Goal: Information Seeking & Learning: Learn about a topic

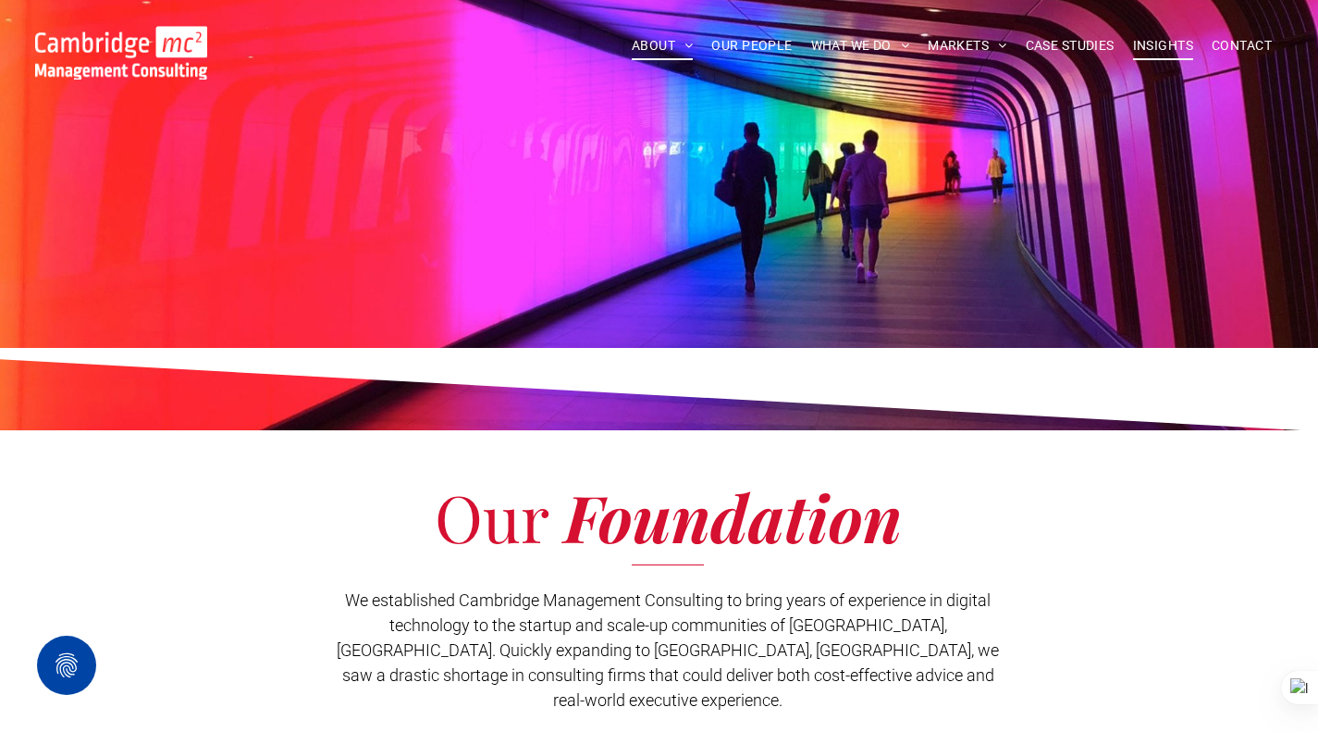
click at [1171, 54] on span "INSIGHTS" at bounding box center [1163, 45] width 60 height 29
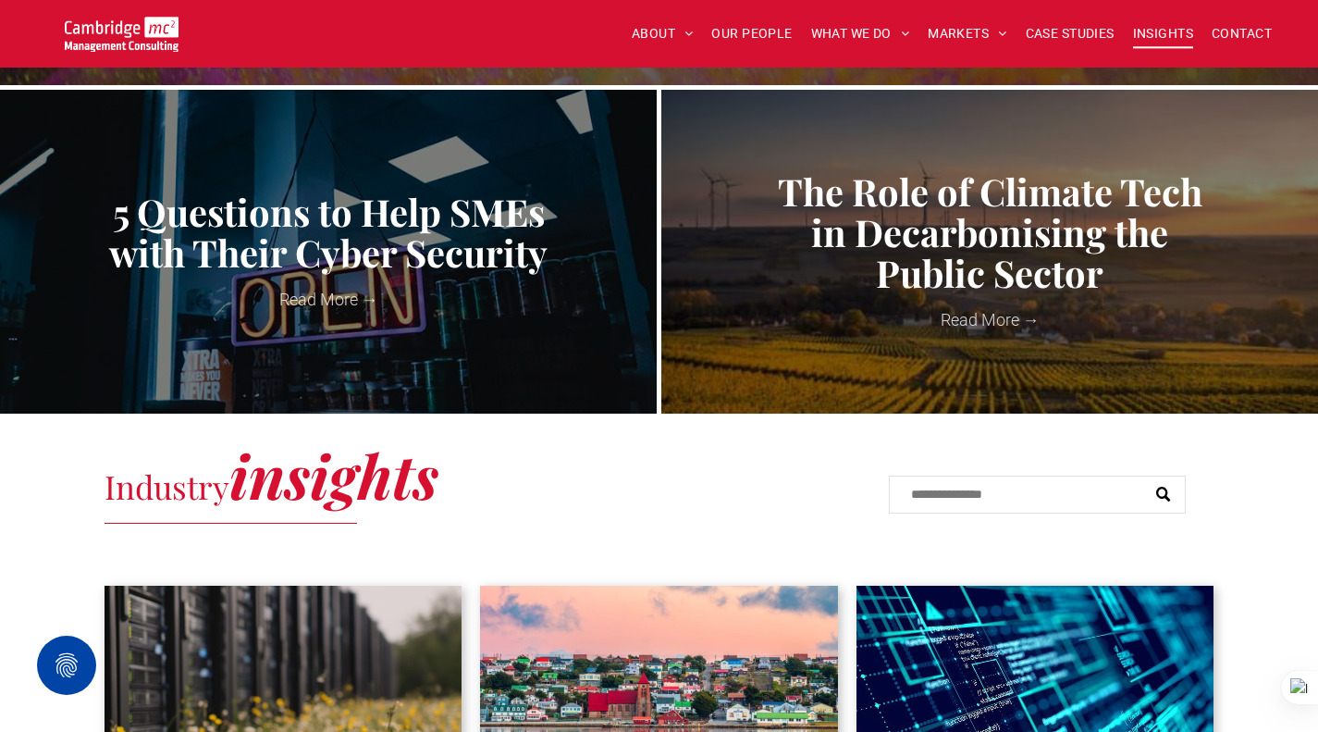
scroll to position [832, 0]
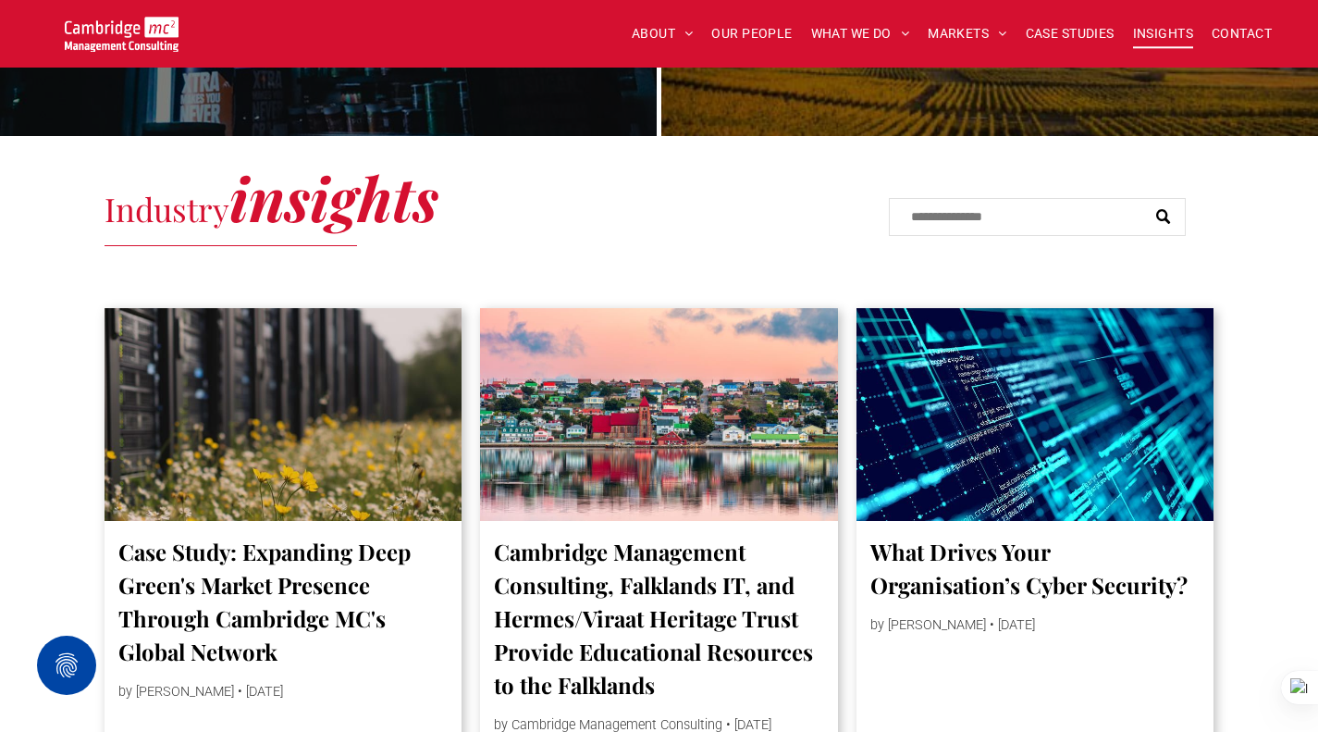
click at [282, 477] on div at bounding box center [282, 415] width 379 height 226
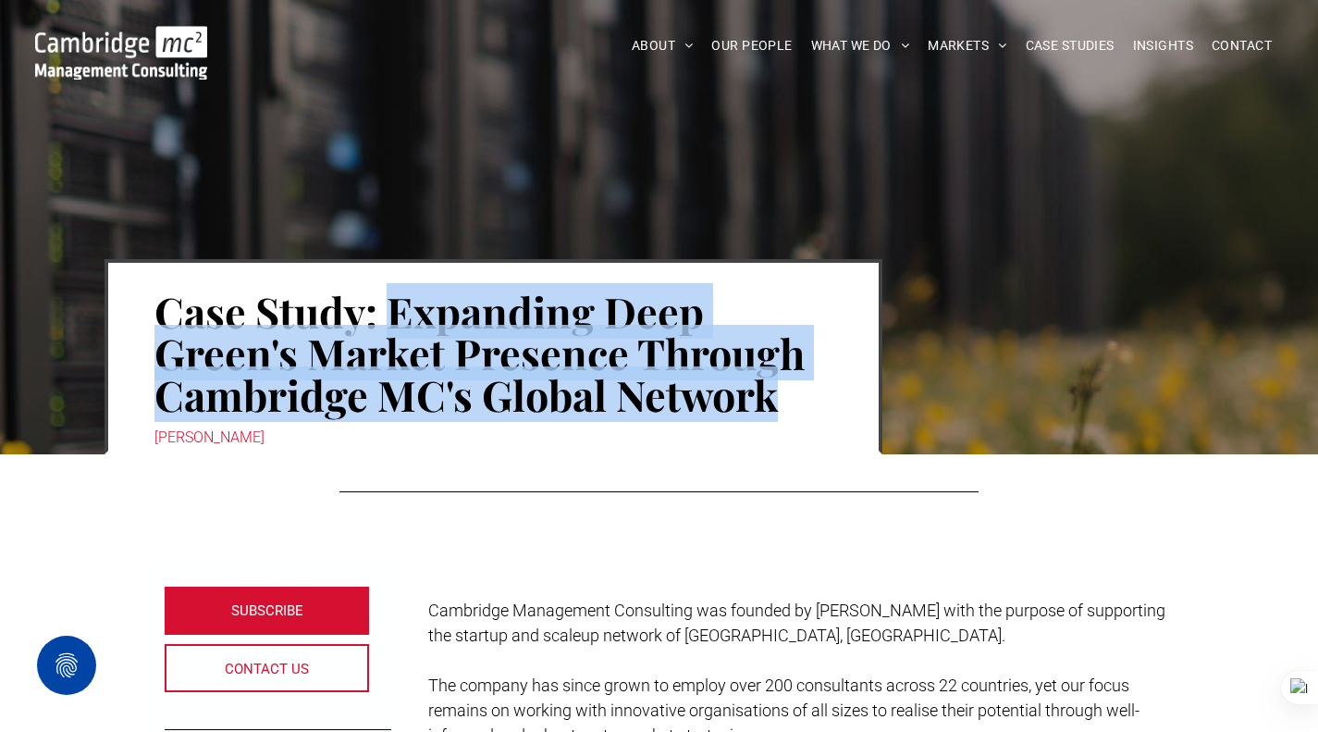
click at [789, 412] on h1 "Case Study: Expanding Deep Green's Market Presence Through Cambridge MC's Globa…" at bounding box center [493, 353] width 678 height 129
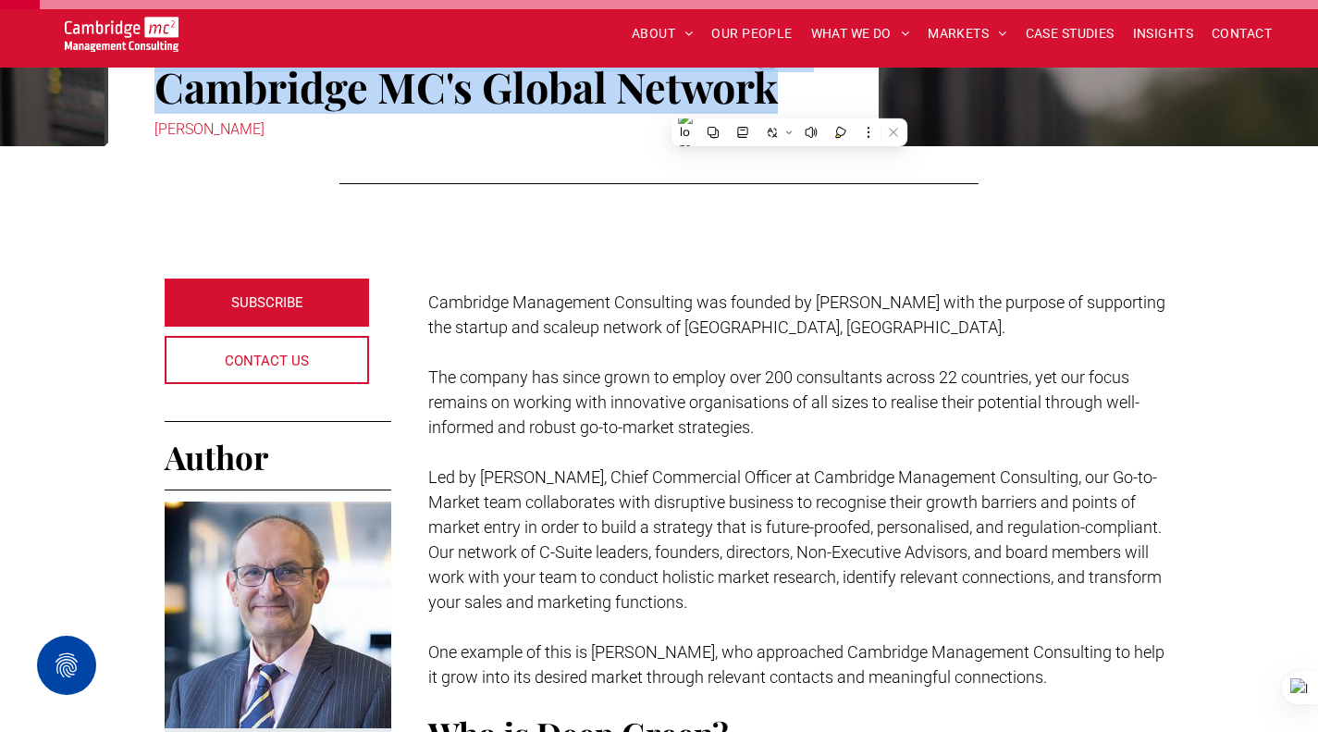
scroll to position [370, 0]
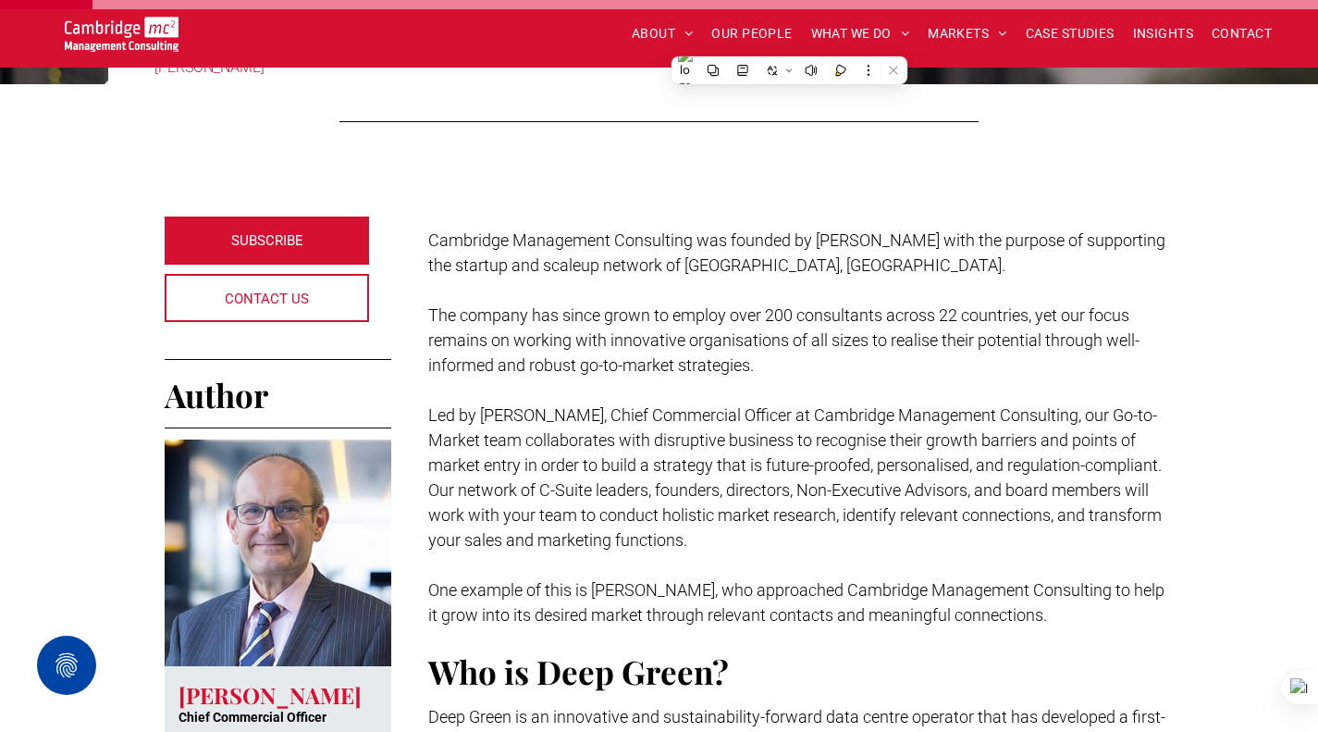
click at [768, 426] on p "Led by Stuart Curzon, Chief Commercial Officer at Cambridge Management Consulti…" at bounding box center [798, 477] width 740 height 150
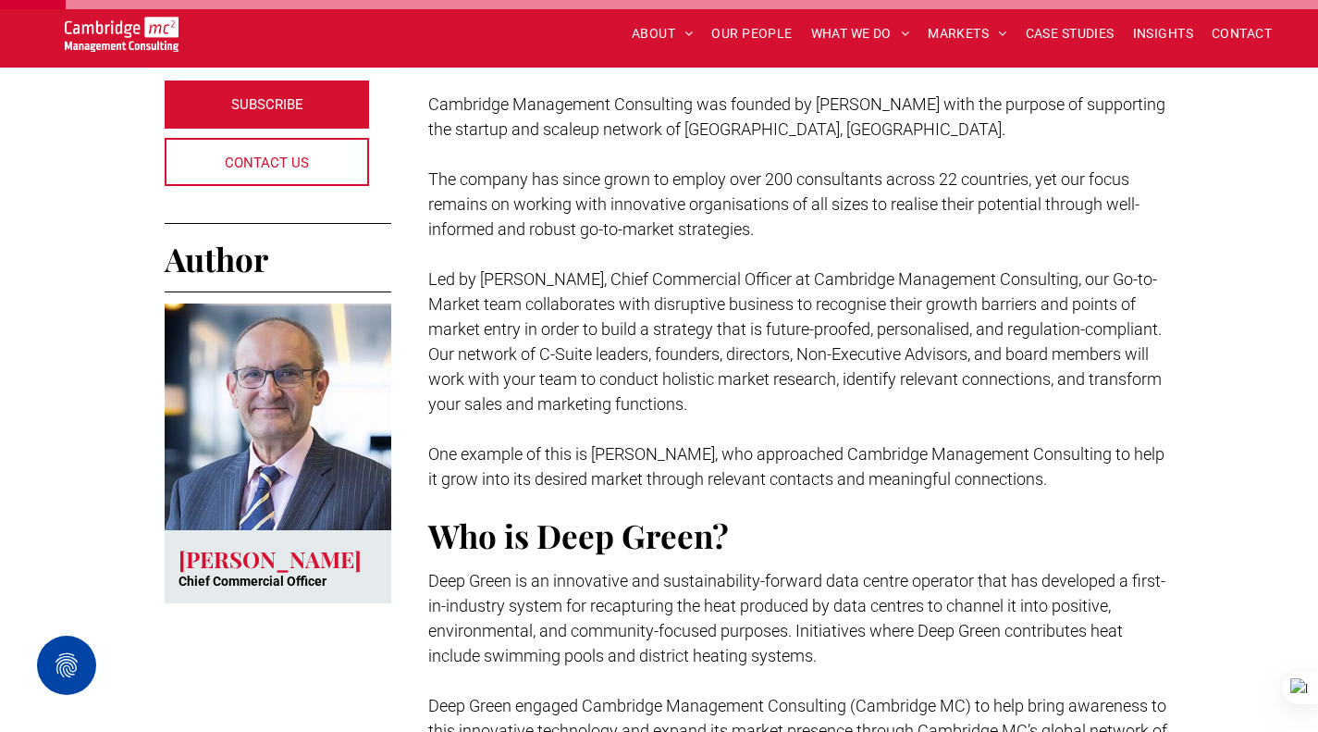
scroll to position [0, 0]
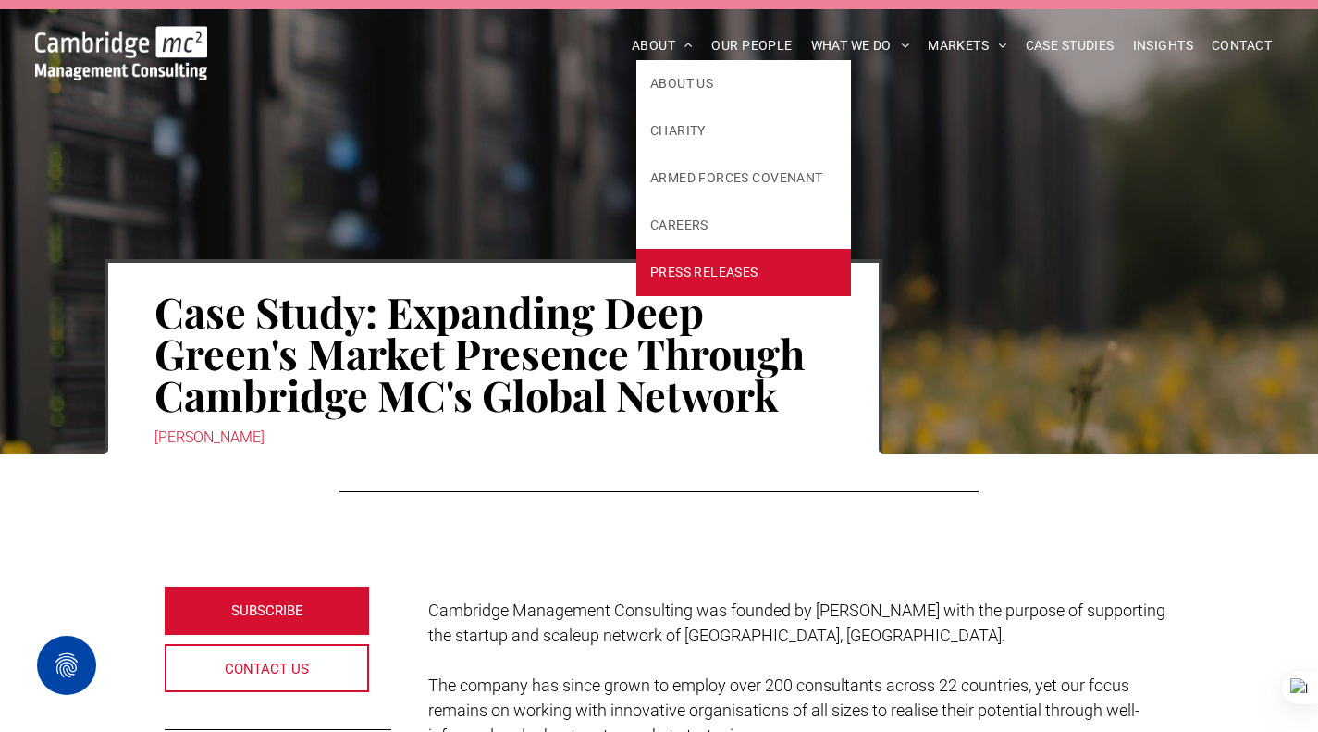
click at [694, 253] on link "PRESS RELEASES" at bounding box center [743, 272] width 215 height 47
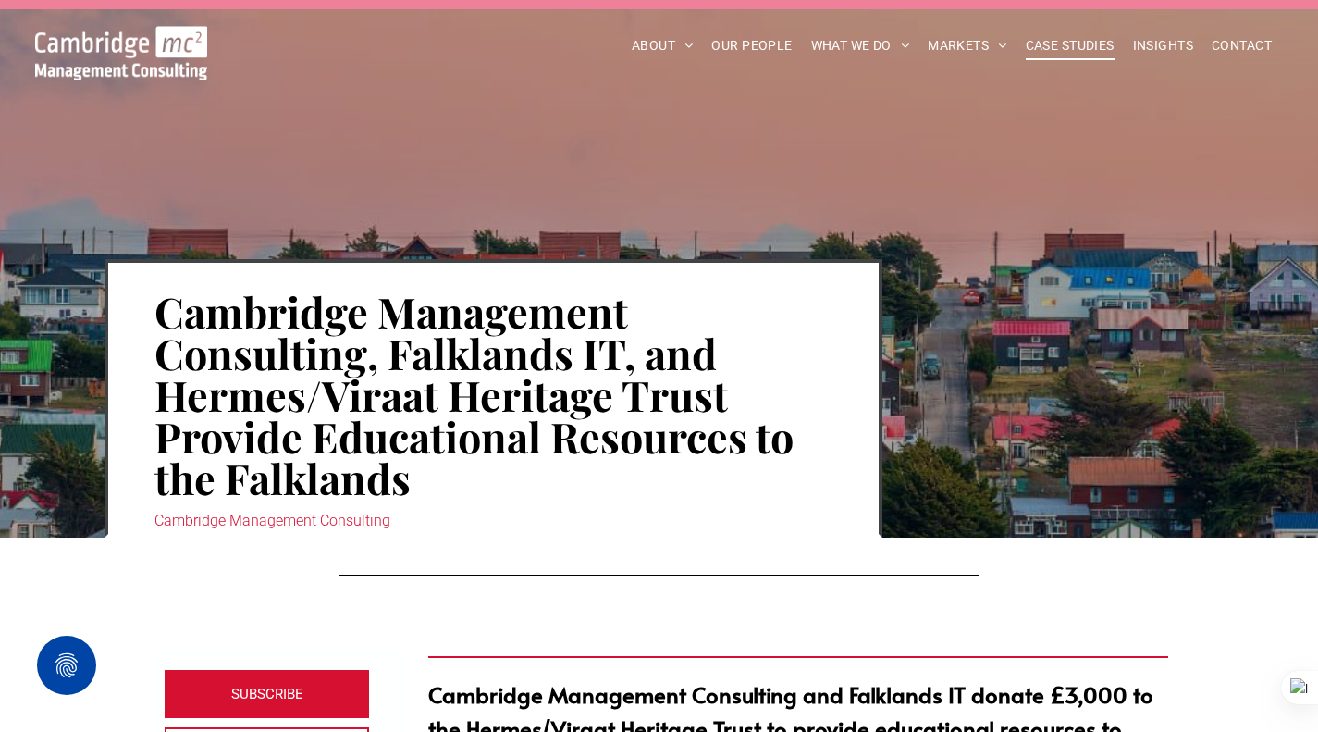
click at [1087, 44] on span "CASE STUDIES" at bounding box center [1070, 45] width 89 height 29
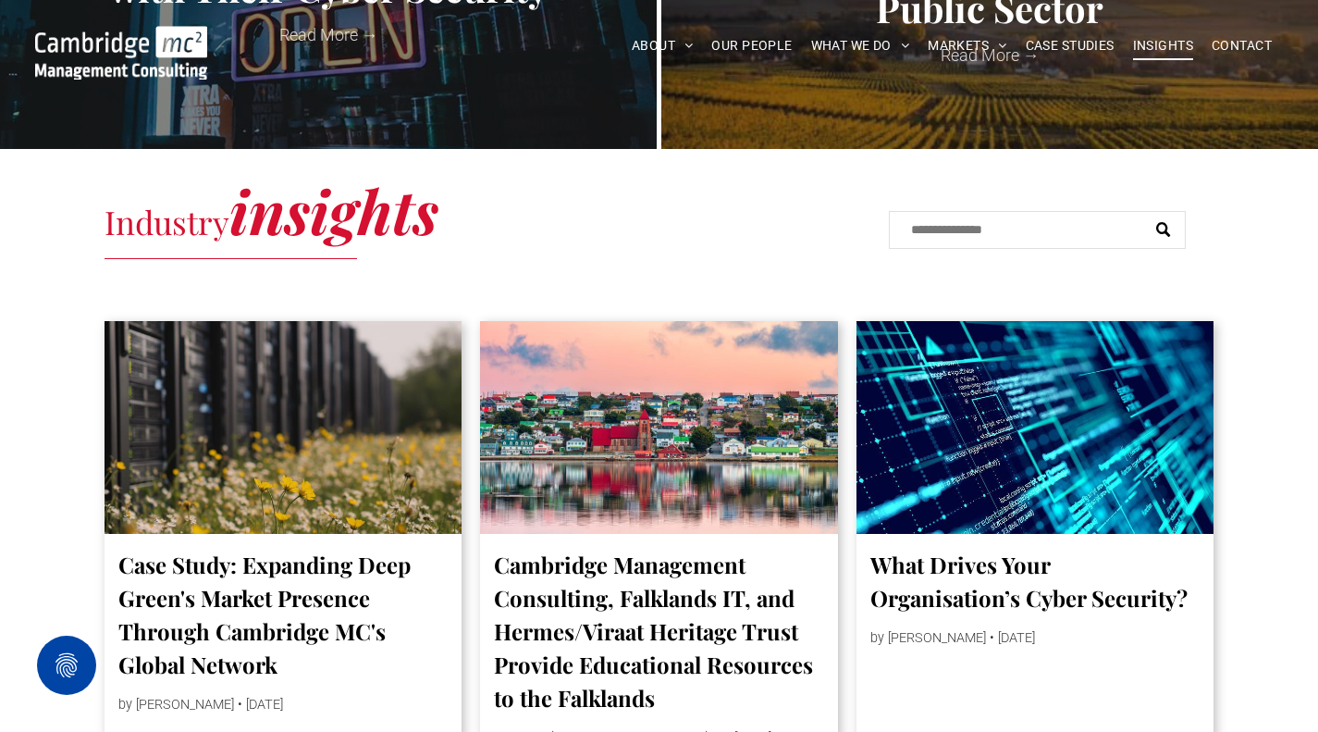
scroll to position [820, 0]
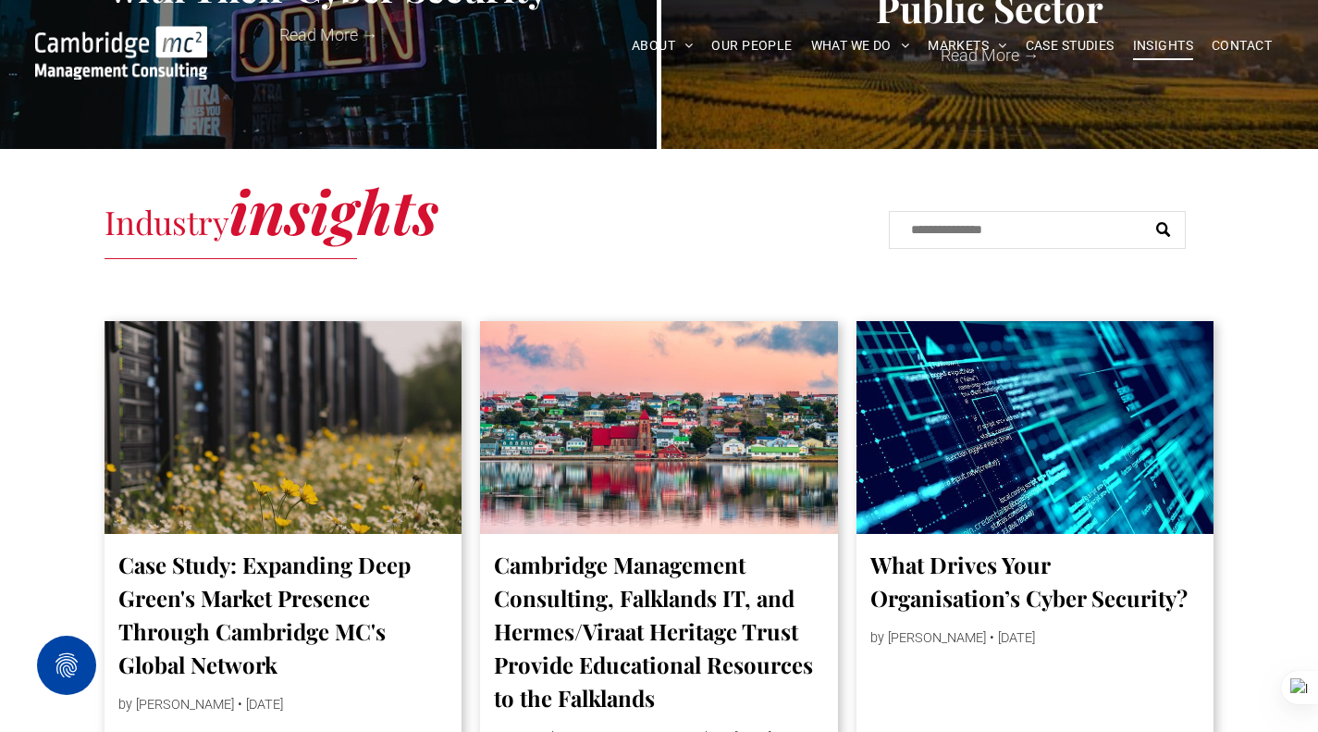
click at [252, 421] on div at bounding box center [282, 427] width 379 height 226
